Goal: Answer question/provide support

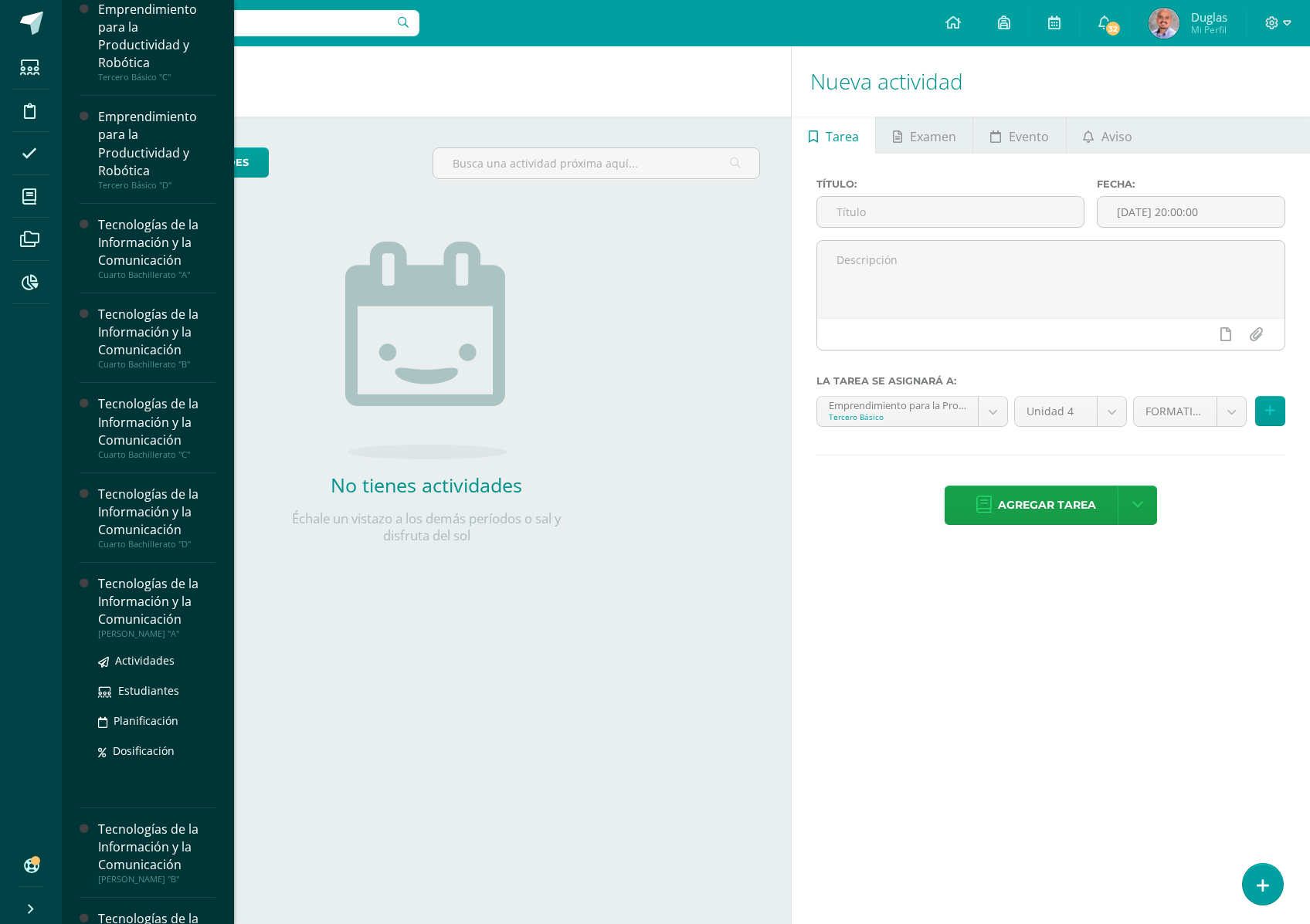
scroll to position [313, 0]
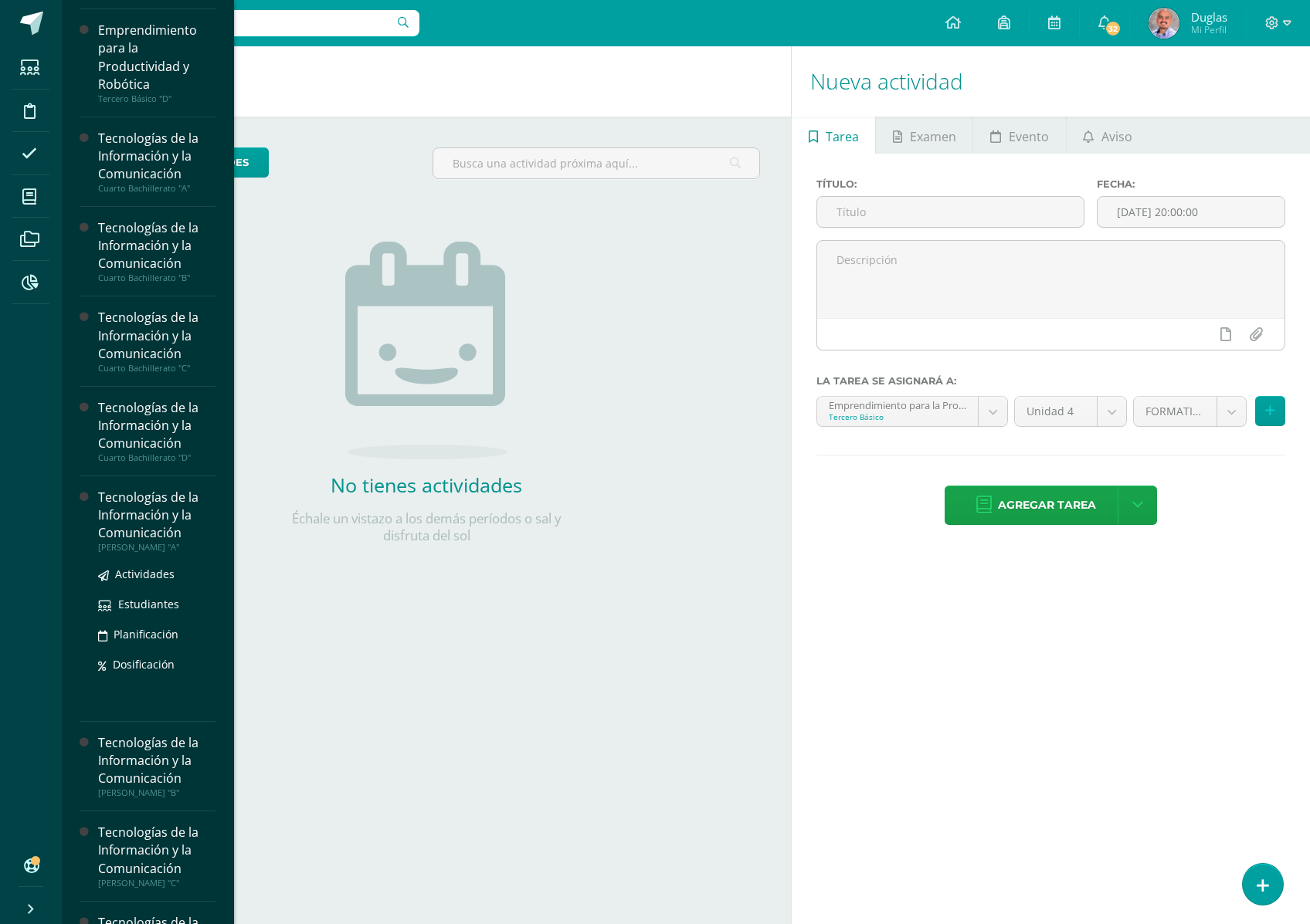
click at [161, 507] on div "Tecnologías de la Información y la Comunicación" at bounding box center [157, 516] width 118 height 54
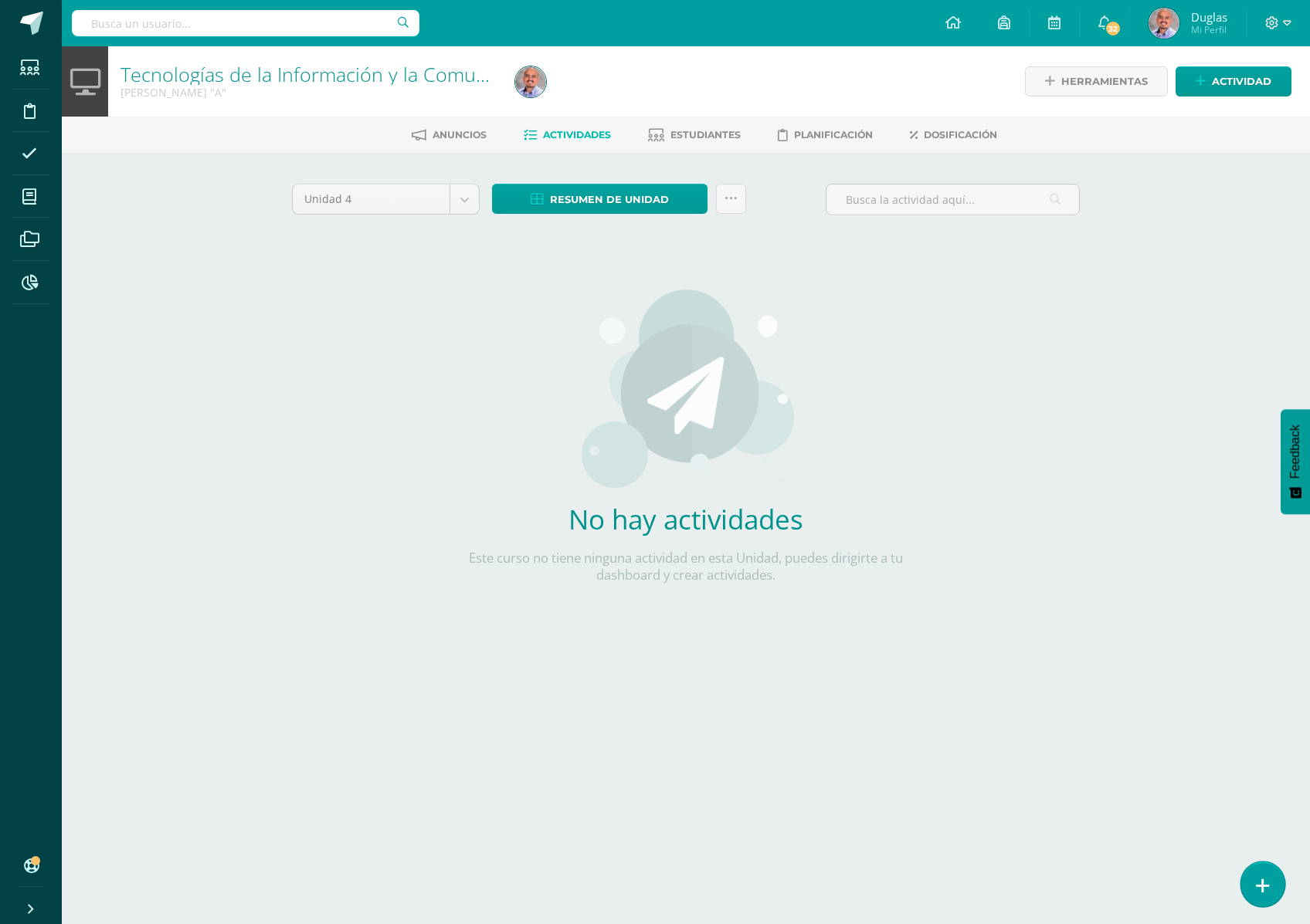
click at [1265, 889] on icon at bounding box center [1263, 886] width 14 height 18
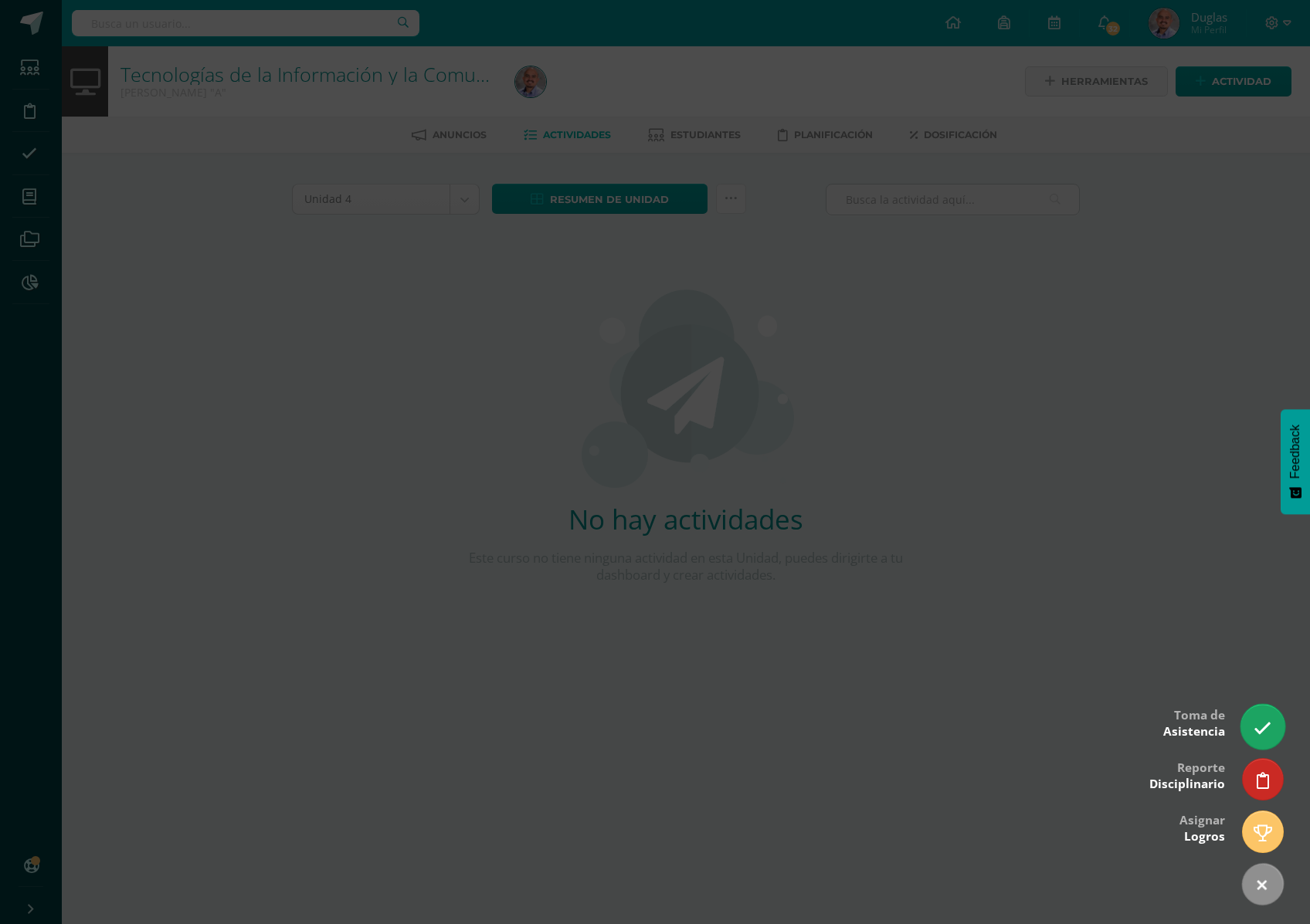
click at [1277, 723] on link at bounding box center [1262, 726] width 44 height 45
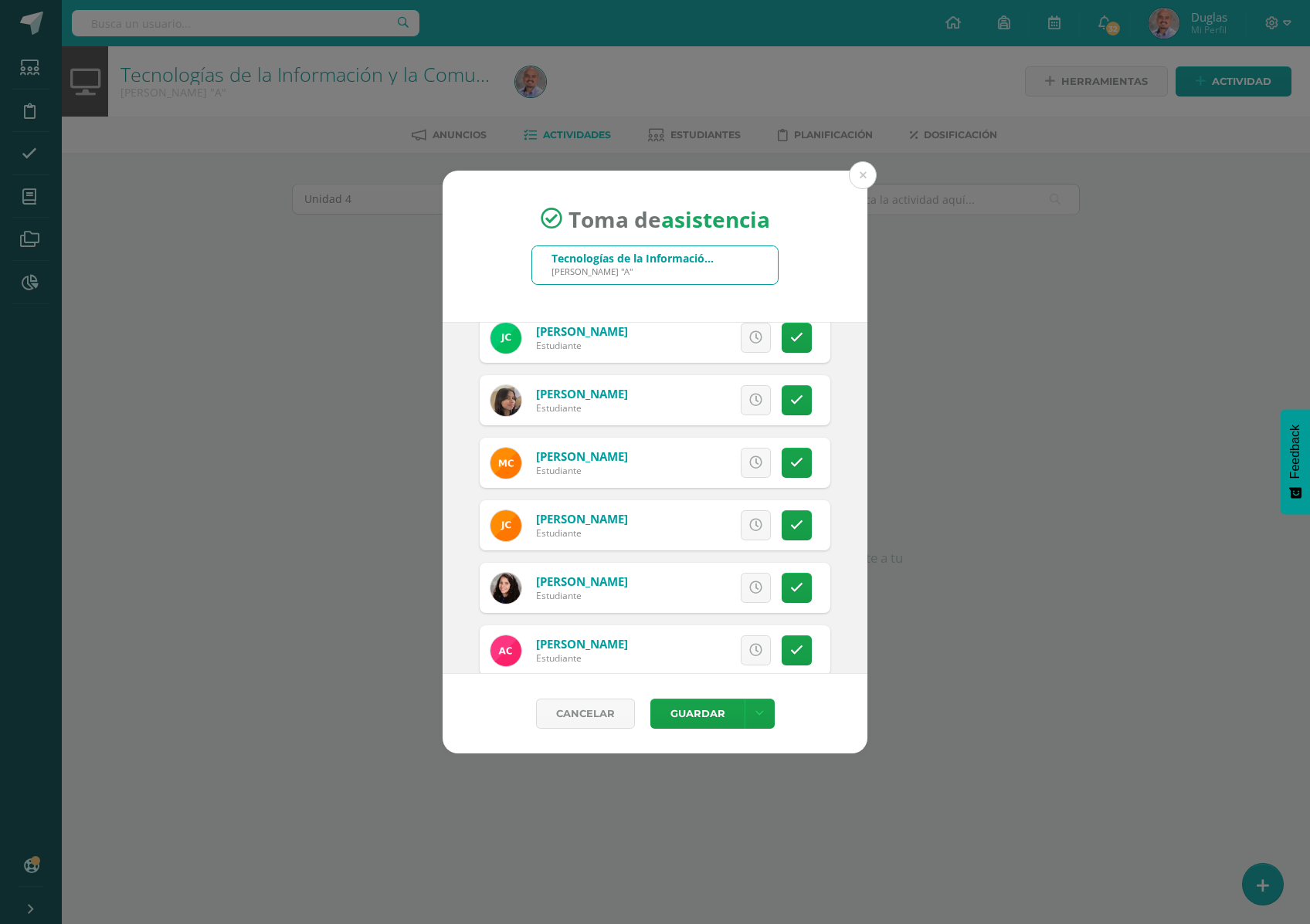
scroll to position [514, 0]
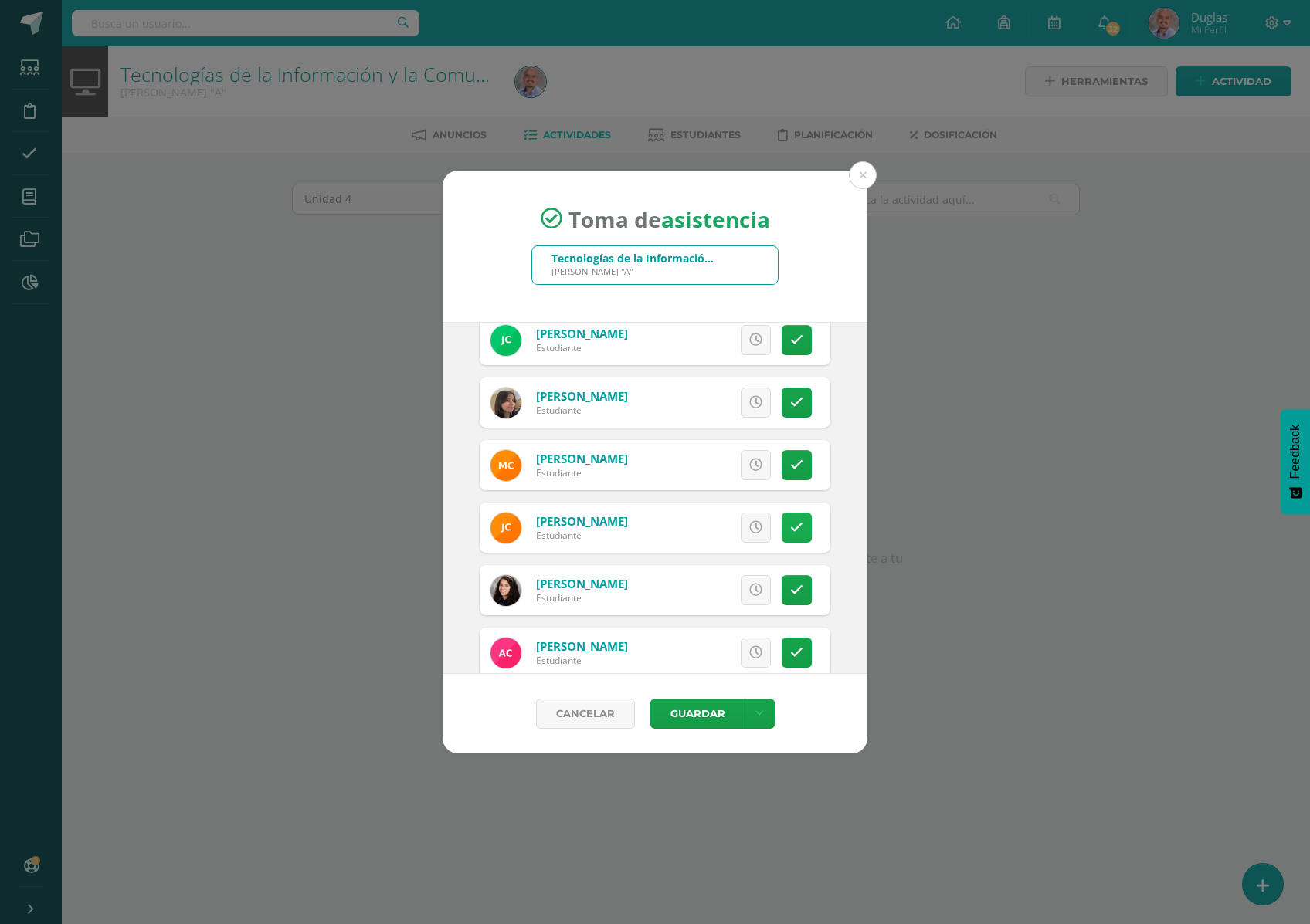
click at [786, 526] on link at bounding box center [797, 528] width 30 height 30
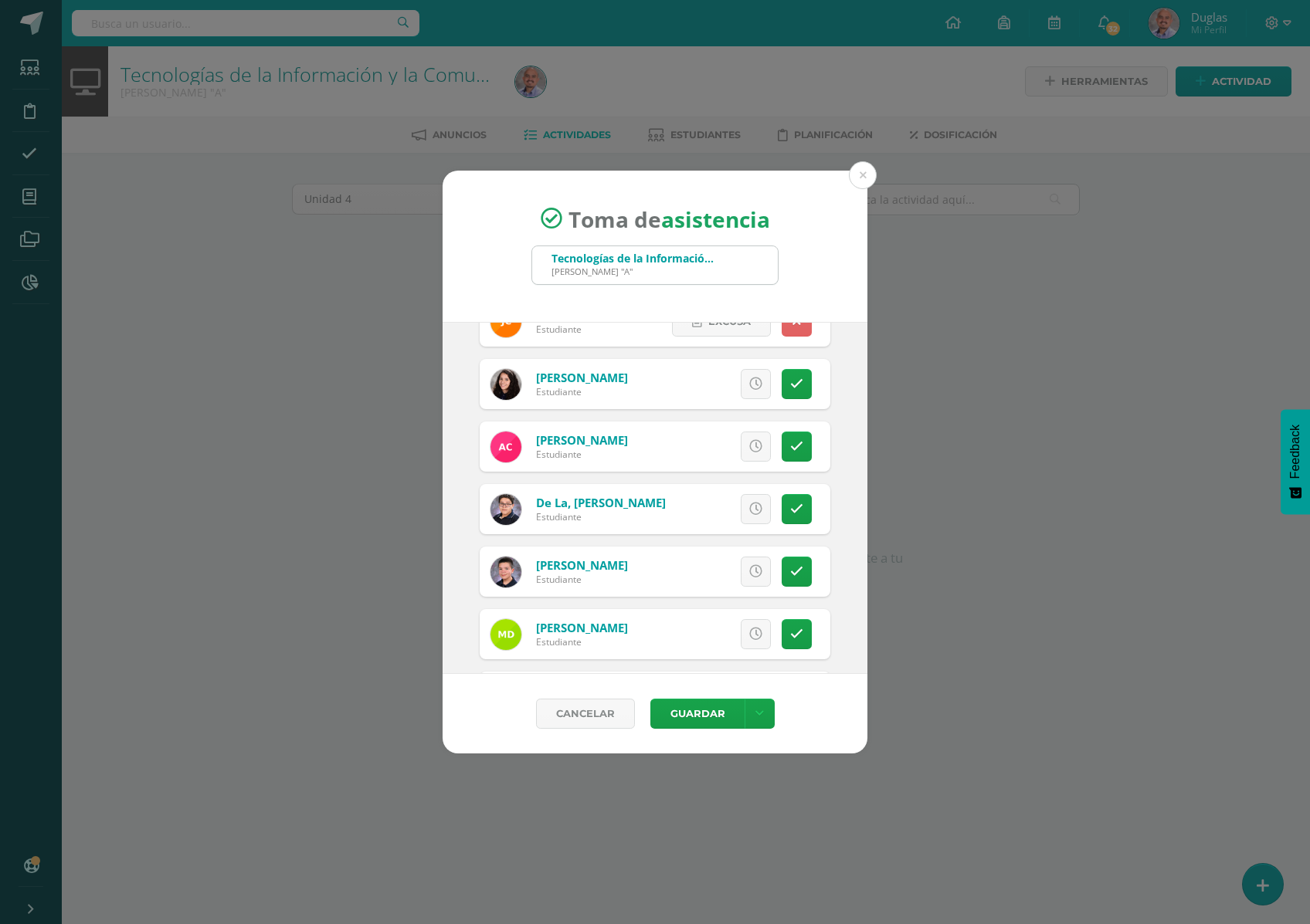
scroll to position [823, 0]
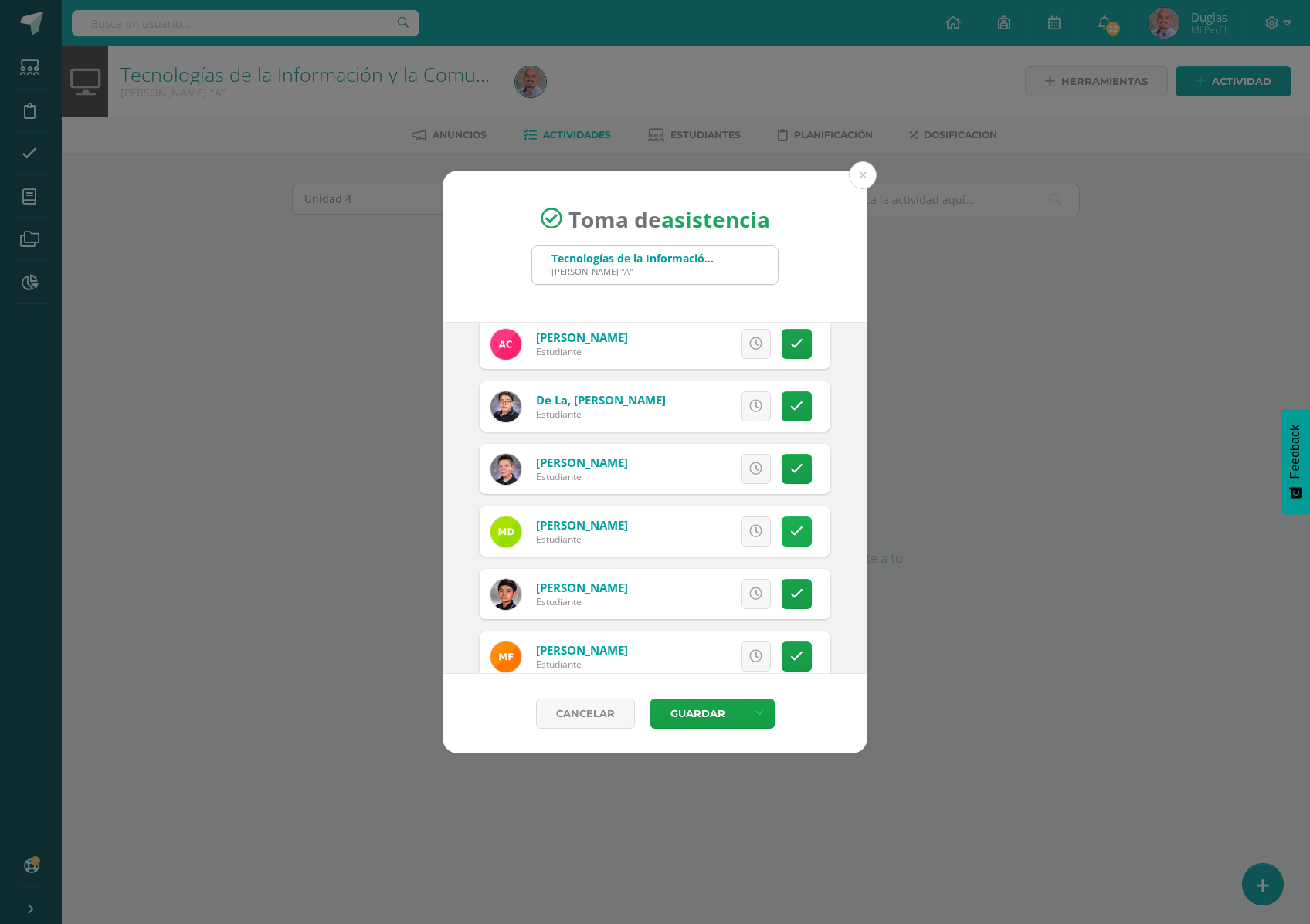
click at [790, 528] on icon at bounding box center [796, 531] width 13 height 13
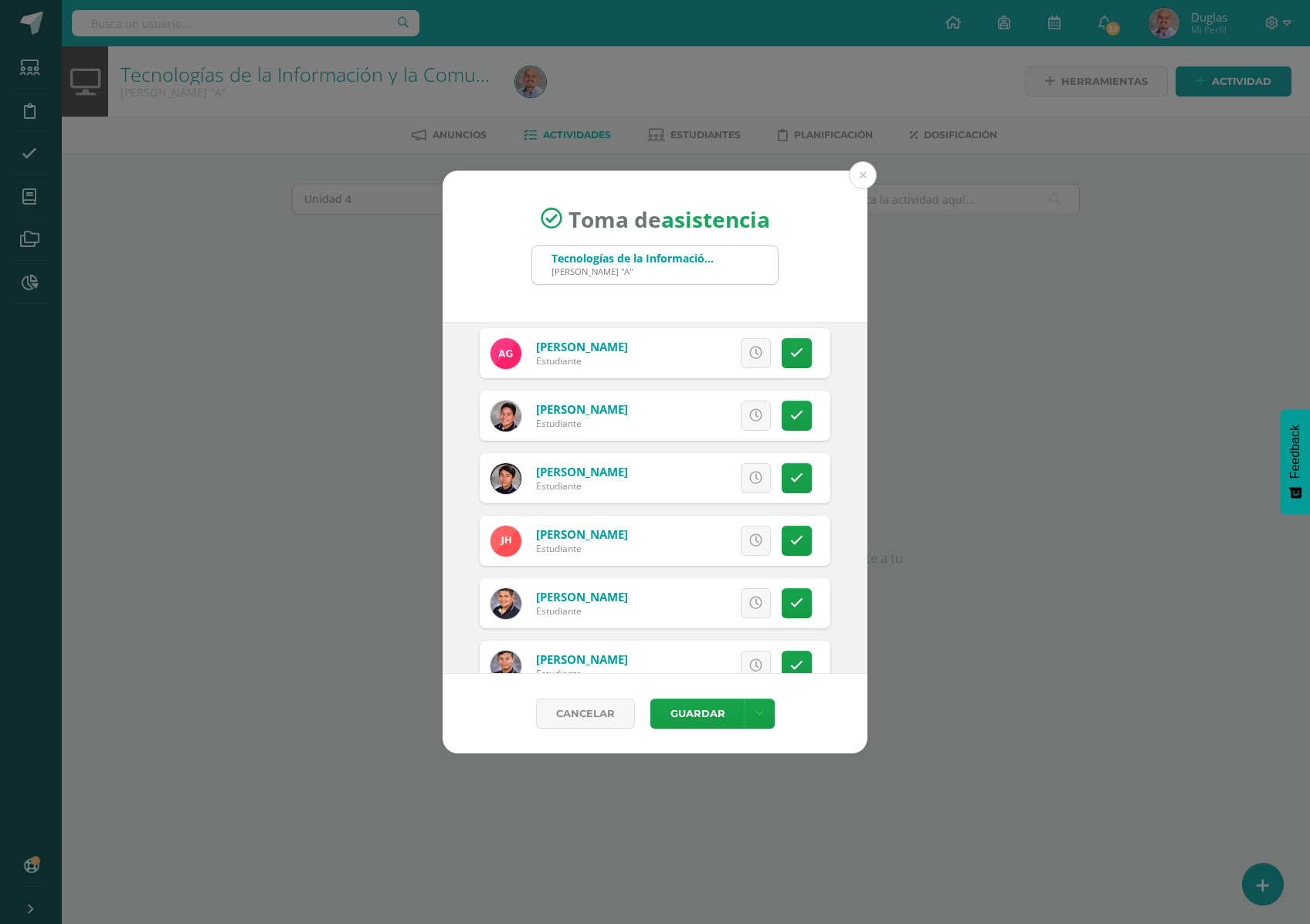
scroll to position [1440, 0]
click at [790, 412] on icon at bounding box center [796, 414] width 13 height 13
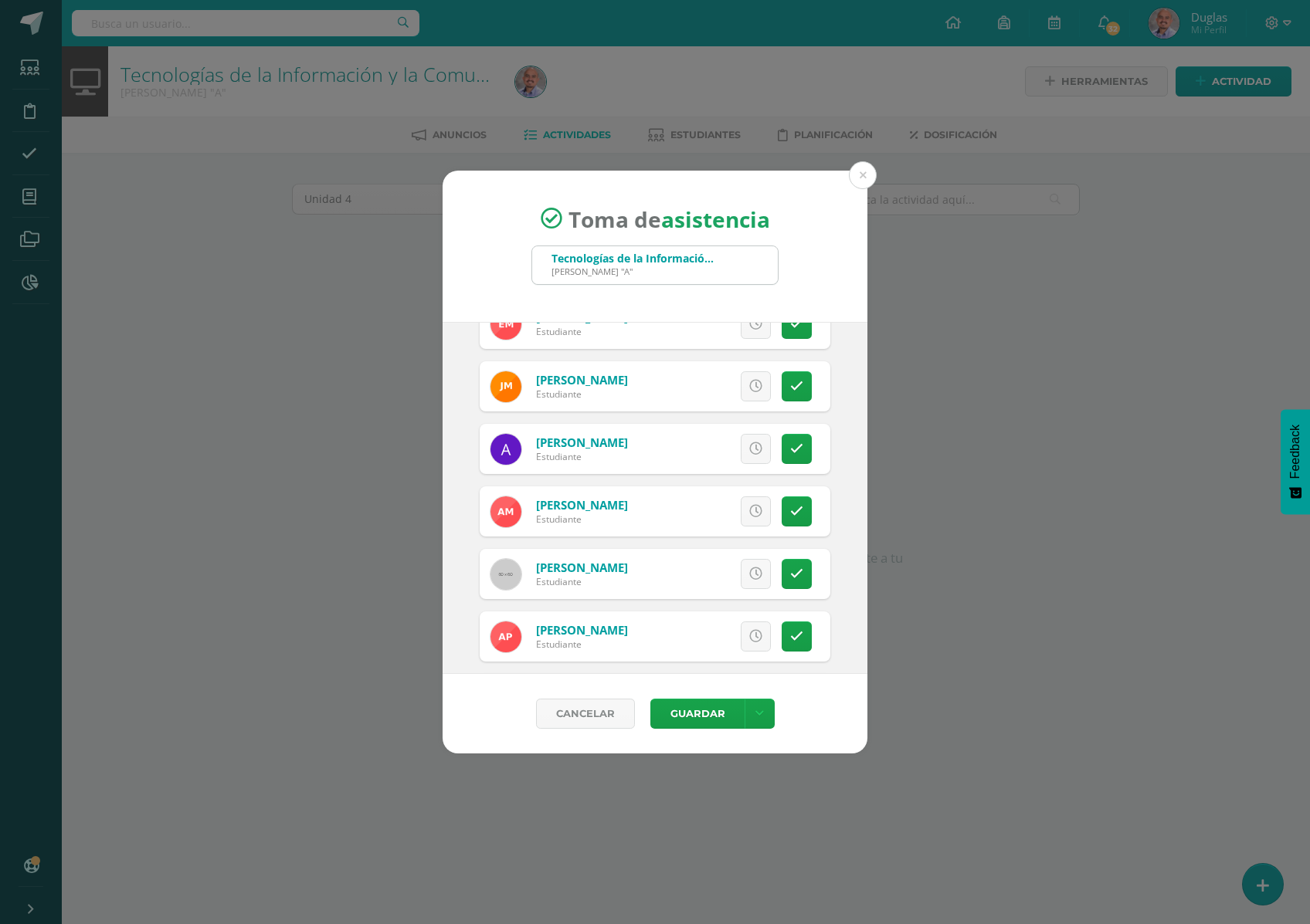
scroll to position [2058, 0]
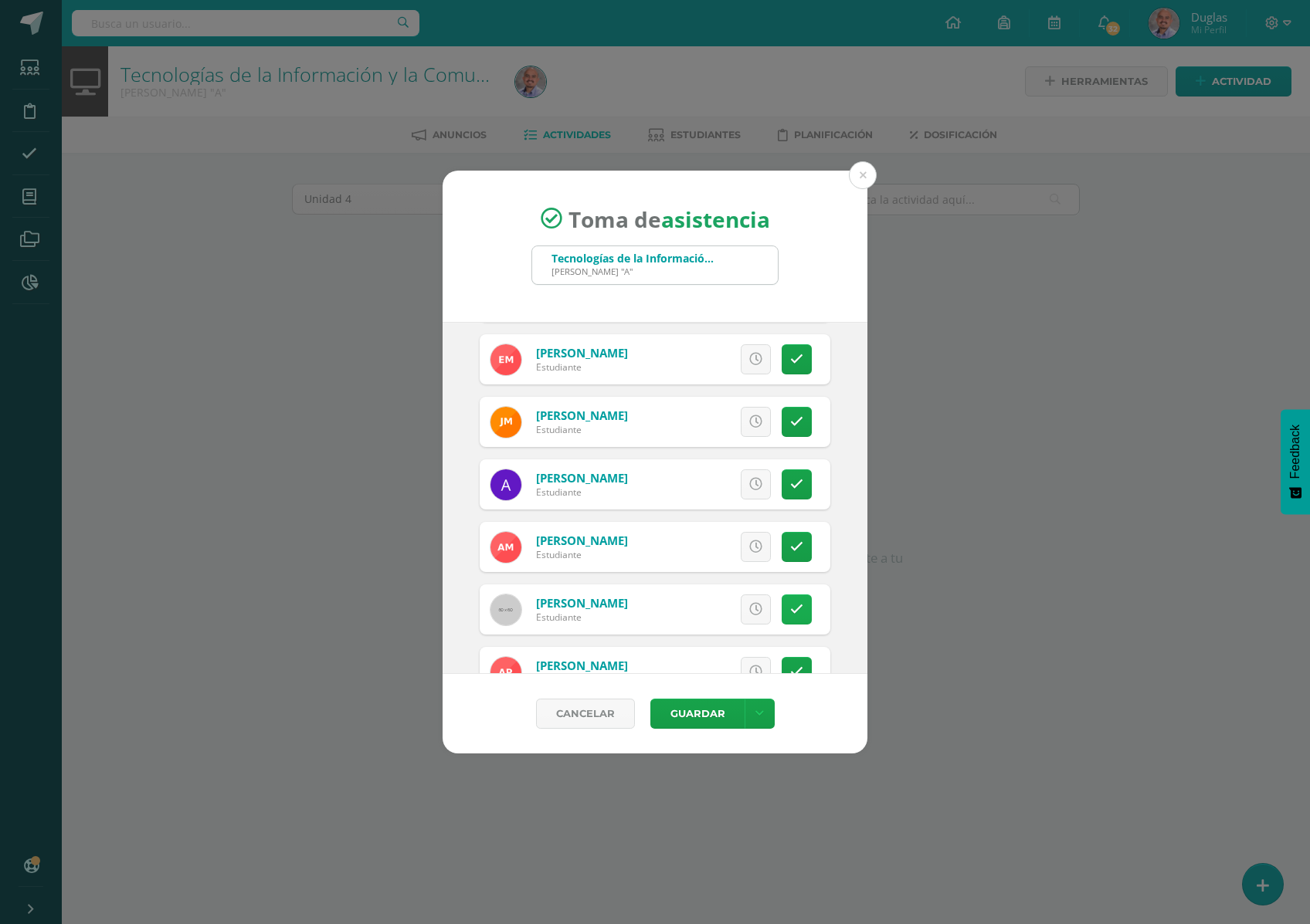
click at [790, 603] on icon at bounding box center [796, 609] width 13 height 13
click at [697, 714] on button "Guardar" at bounding box center [698, 714] width 95 height 30
